Goal: Task Accomplishment & Management: Manage account settings

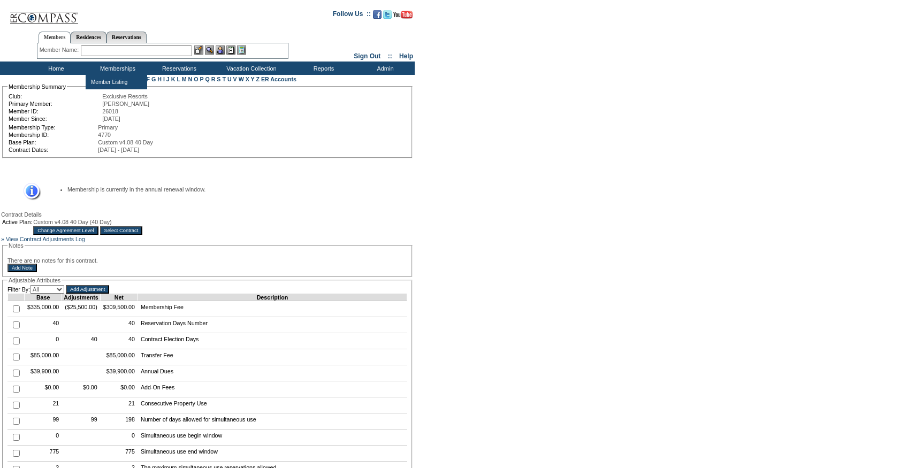
click at [135, 59] on div "Members Residences Reservations Member Name: Destination or Residence:" at bounding box center [163, 43] width 252 height 34
click at [122, 51] on input "text" at bounding box center [136, 51] width 111 height 11
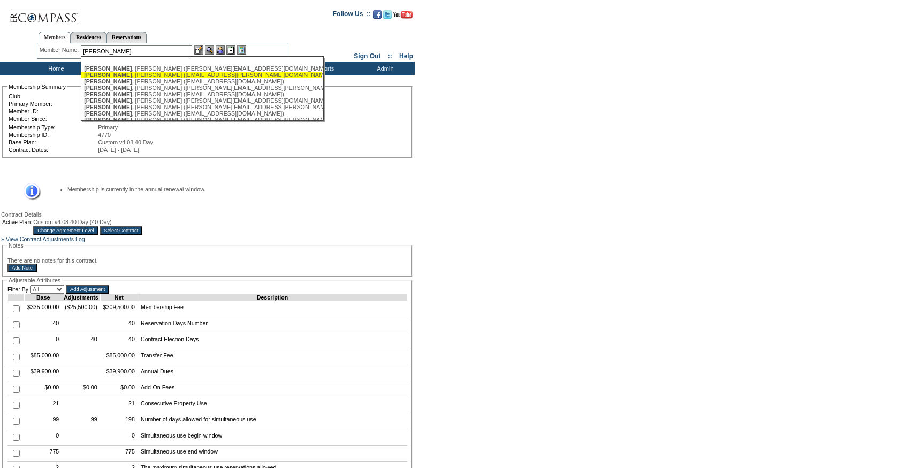
click at [117, 71] on div "[PERSON_NAME] ([PERSON_NAME][EMAIL_ADDRESS][DOMAIN_NAME])" at bounding box center [202, 68] width 236 height 6
type input "[PERSON_NAME] ([PERSON_NAME][EMAIL_ADDRESS][DOMAIN_NAME])"
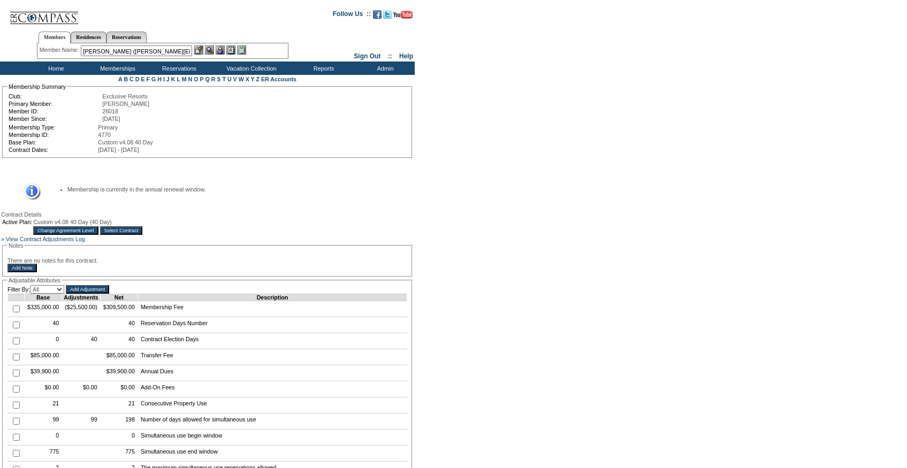
click at [225, 49] on img at bounding box center [220, 50] width 9 height 9
click at [202, 49] on img at bounding box center [198, 50] width 9 height 9
